Goal: Information Seeking & Learning: Learn about a topic

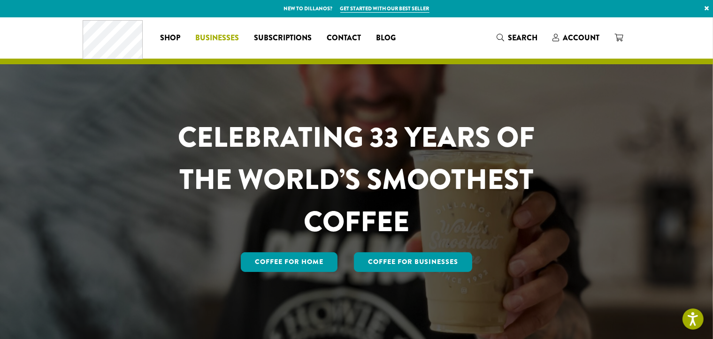
click at [221, 35] on span "Businesses" at bounding box center [217, 38] width 44 height 12
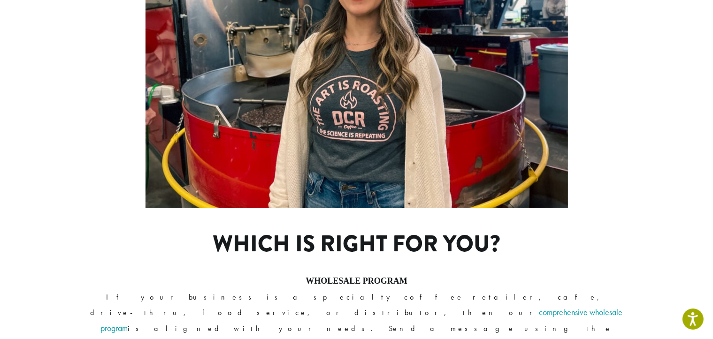
scroll to position [610, 0]
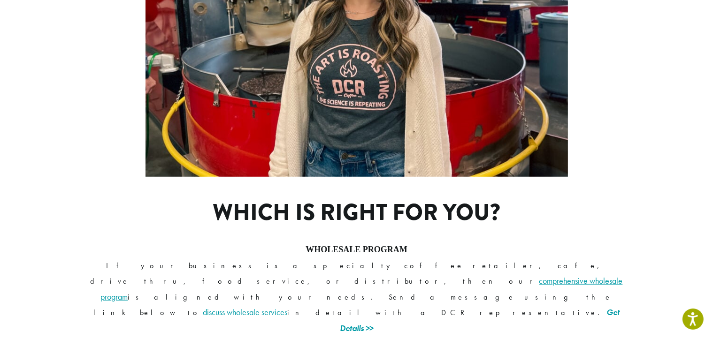
click at [416, 276] on link "comprehensive wholesale program" at bounding box center [362, 289] width 522 height 27
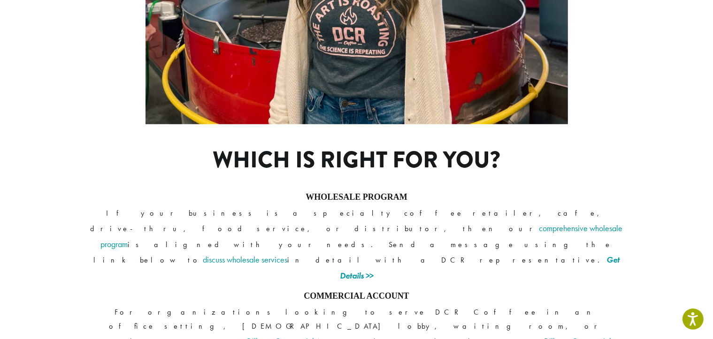
scroll to position [751, 0]
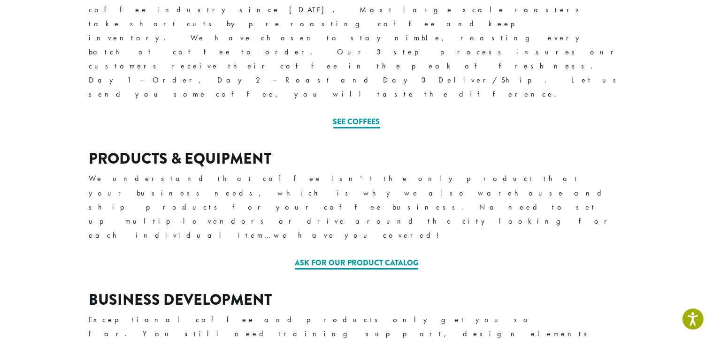
scroll to position [235, 0]
